Goal: Task Accomplishment & Management: Use online tool/utility

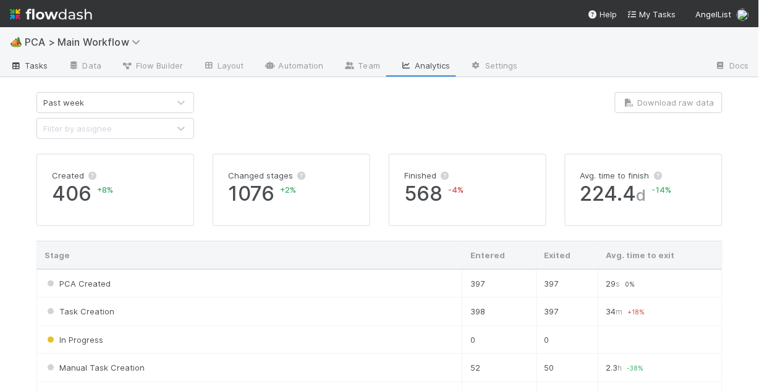
click at [24, 64] on span "Tasks" at bounding box center [29, 65] width 38 height 12
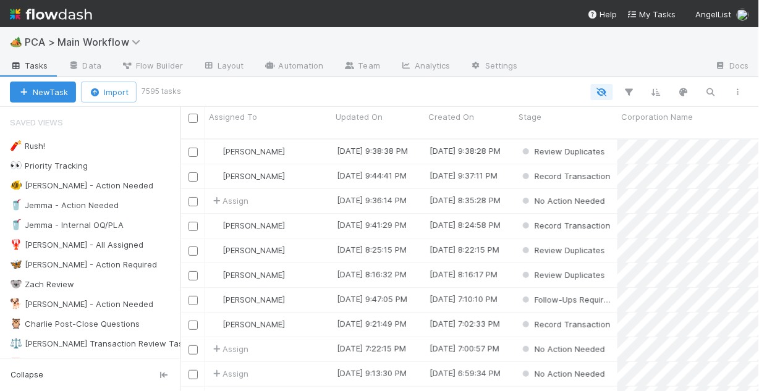
scroll to position [255, 571]
click at [86, 188] on div "🐠 Chris - Action Needed" at bounding box center [81, 185] width 143 height 15
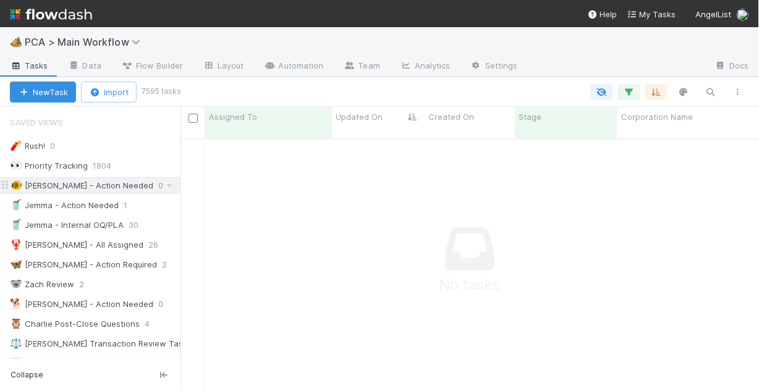
scroll to position [247, 571]
